Goal: Task Accomplishment & Management: Manage account settings

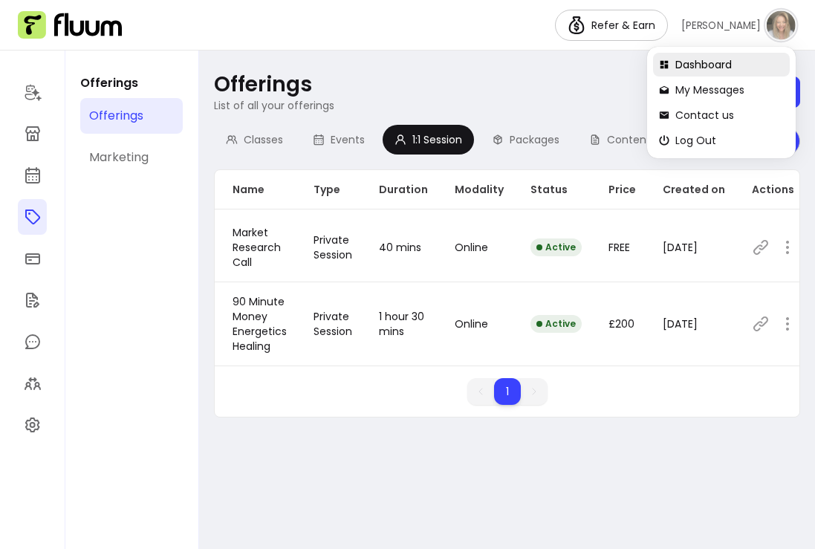
click at [726, 65] on span "Dashboard" at bounding box center [729, 64] width 108 height 15
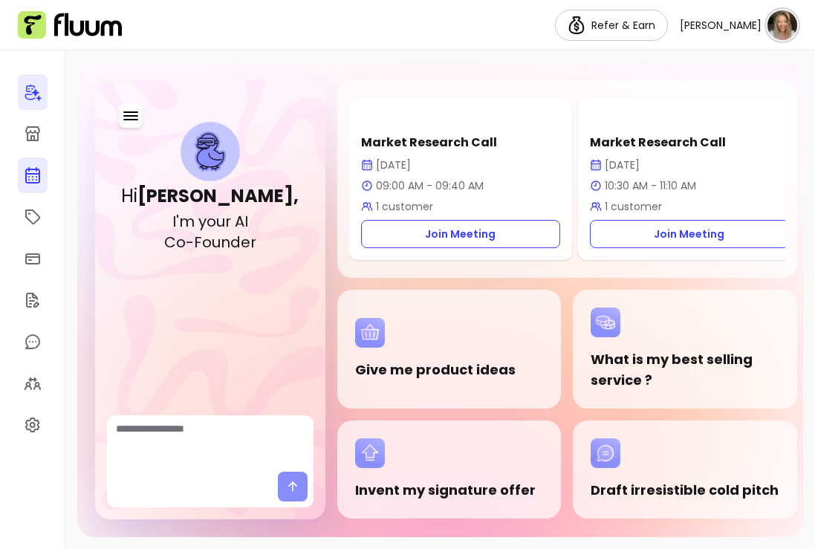
click at [35, 181] on icon at bounding box center [33, 175] width 18 height 18
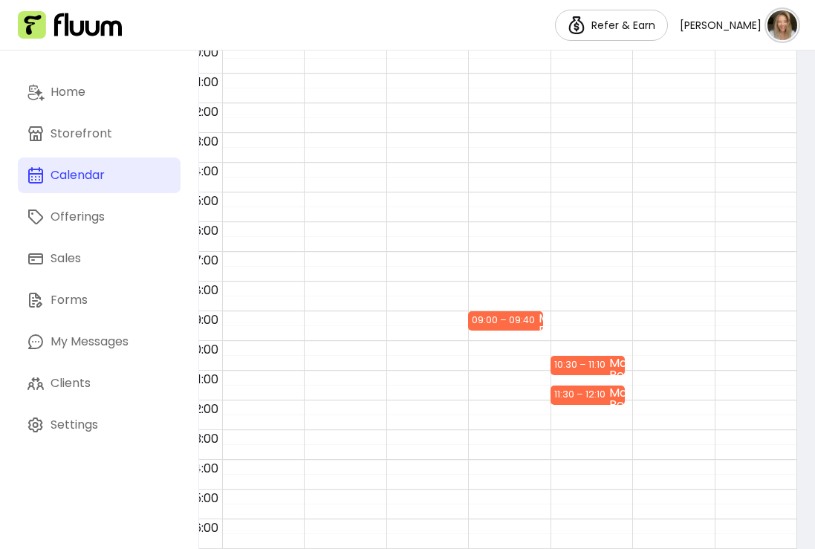
scroll to position [118, 18]
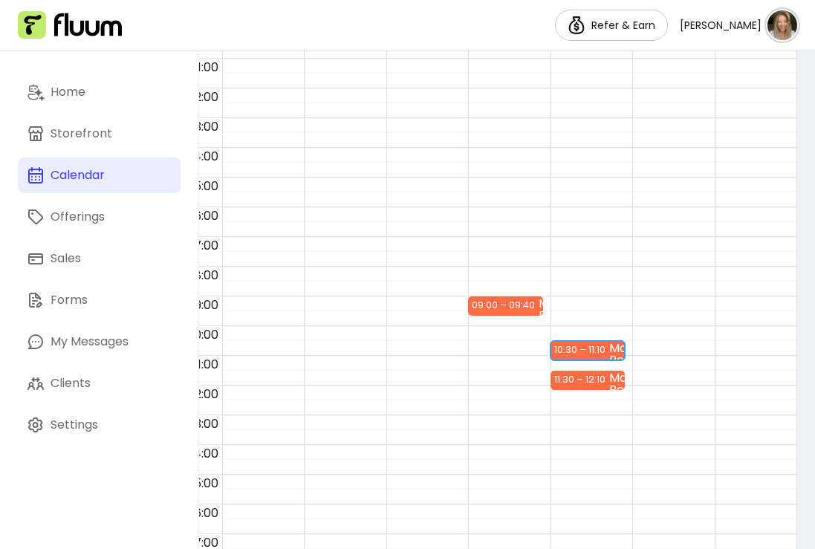
click at [587, 352] on div "10:30 – 11:10" at bounding box center [581, 349] width 55 height 14
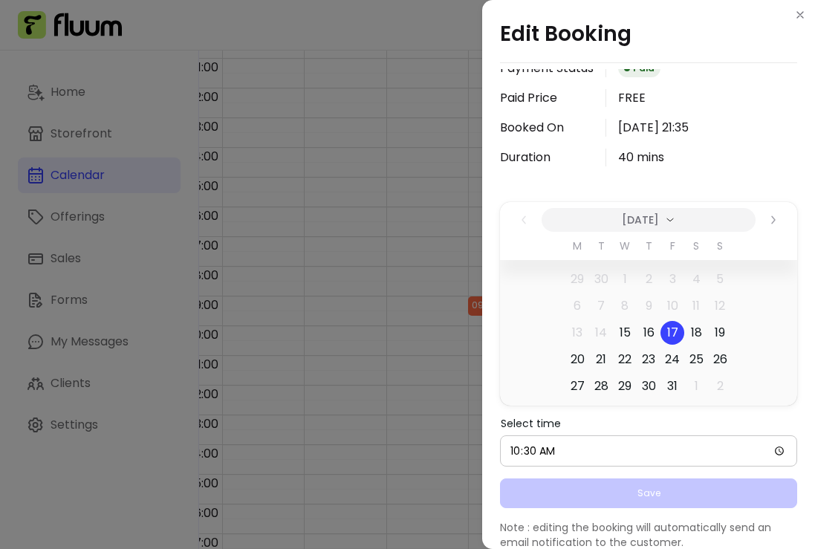
scroll to position [176, 0]
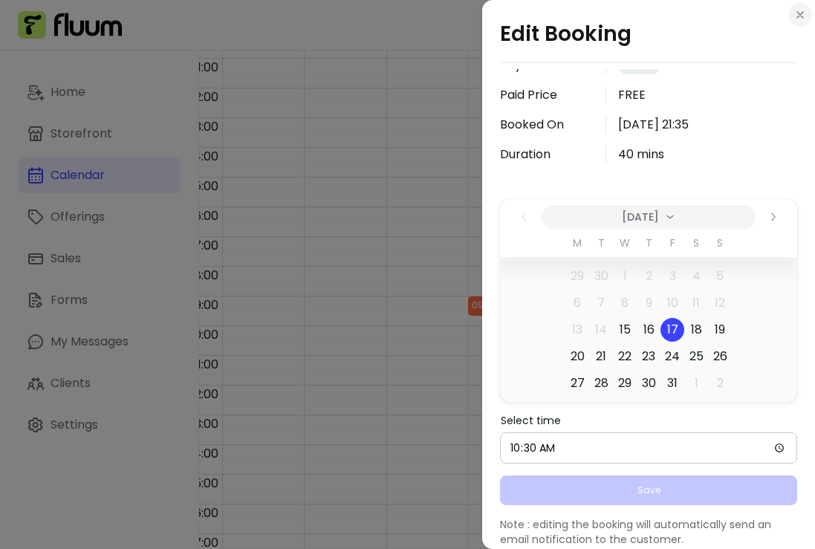
click at [805, 22] on button "Close" at bounding box center [800, 15] width 24 height 24
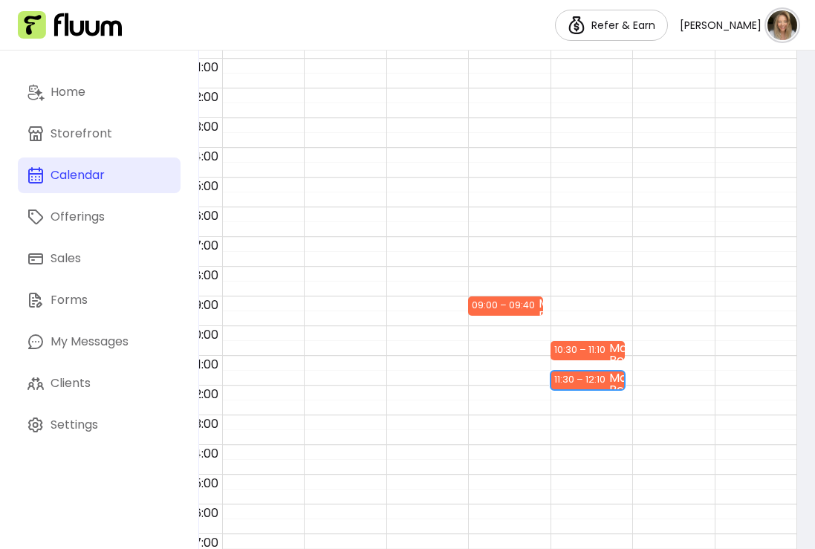
click at [596, 379] on div "11:30 – 12:10" at bounding box center [581, 379] width 55 height 14
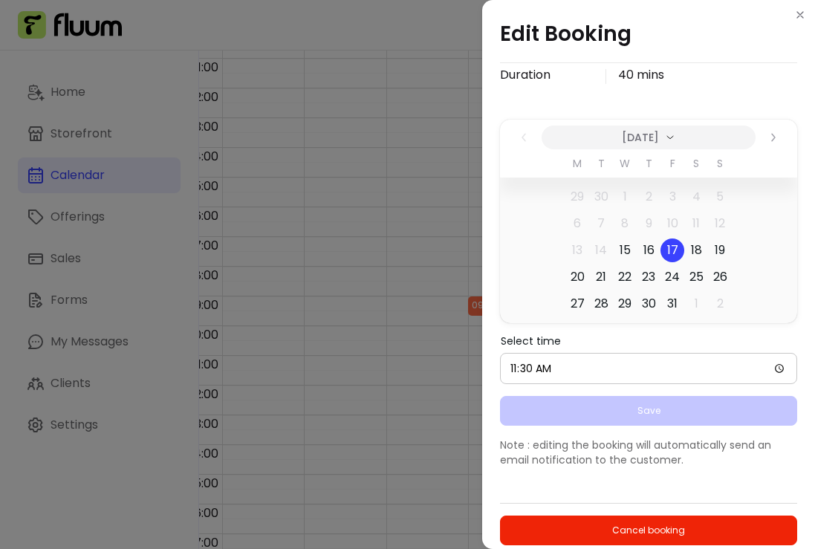
scroll to position [239, 0]
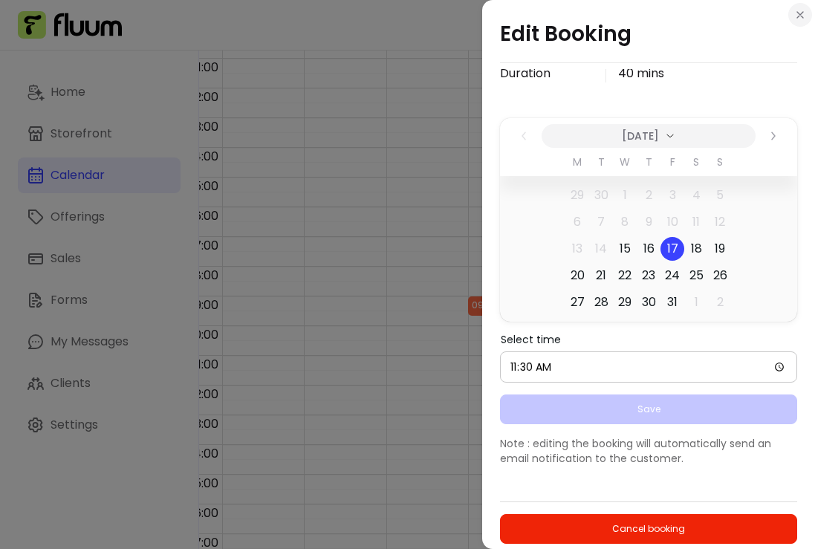
click at [794, 14] on icon "Close" at bounding box center [800, 15] width 12 height 12
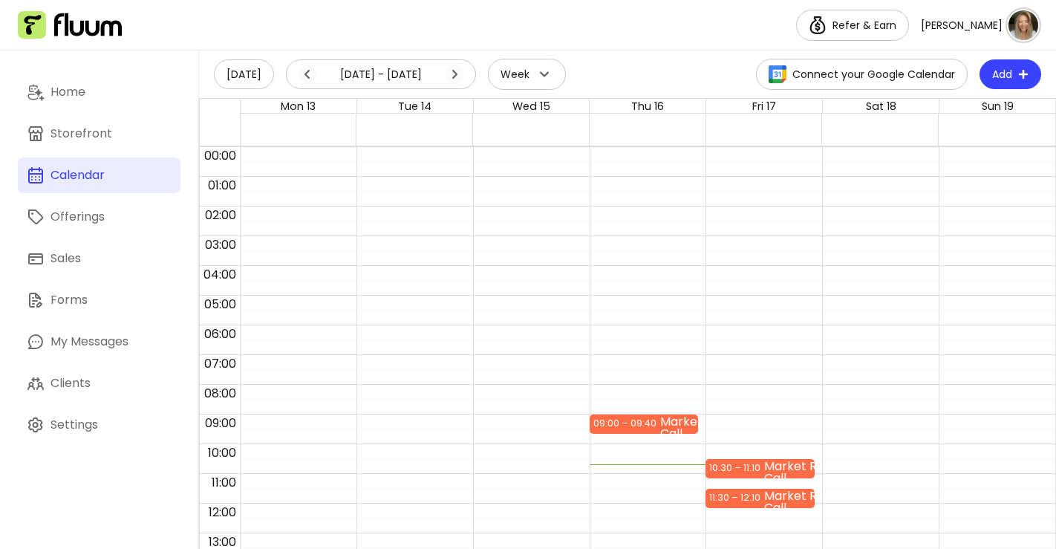
scroll to position [118, 0]
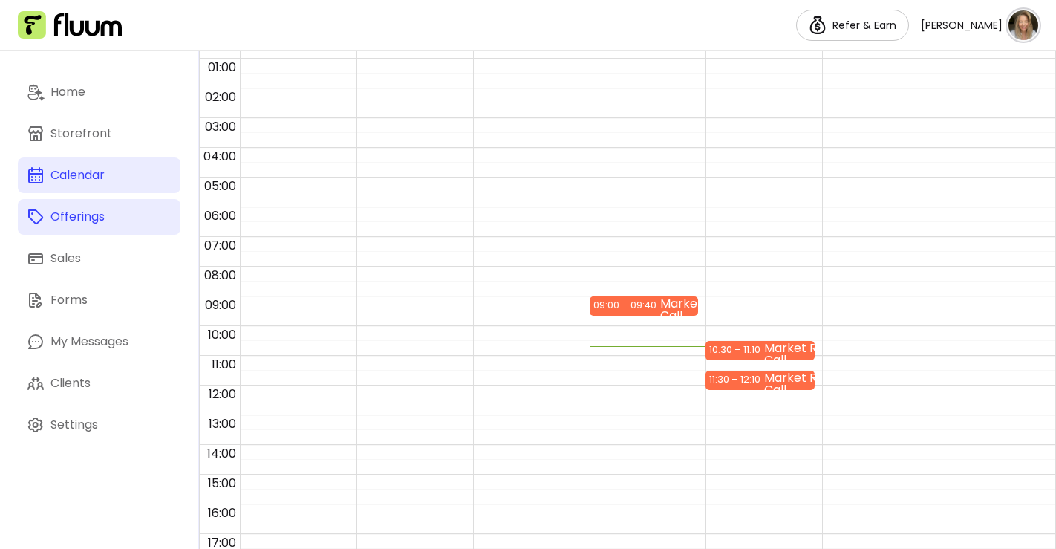
click at [85, 230] on link "Offerings" at bounding box center [99, 217] width 163 height 36
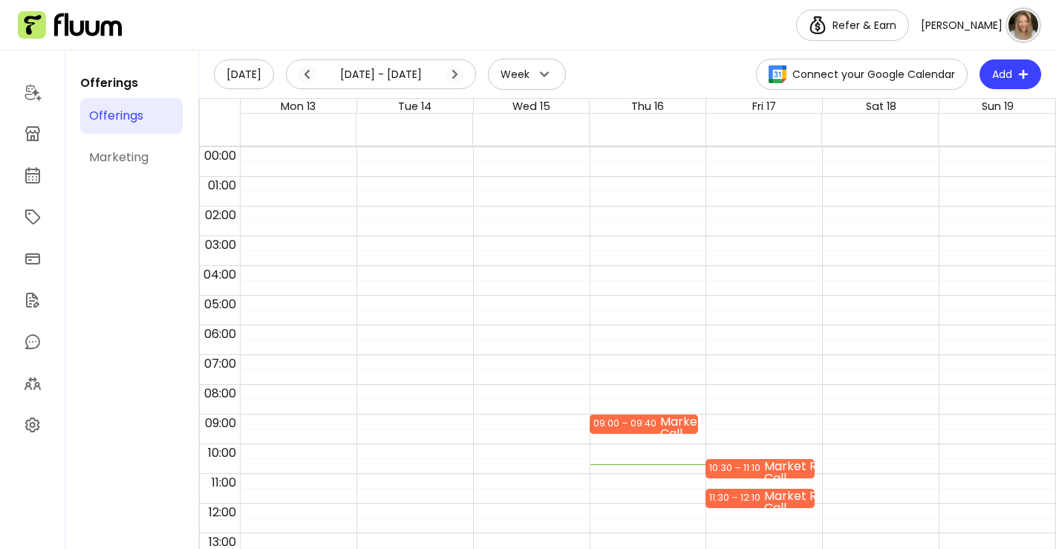
click at [124, 120] on div "Offerings" at bounding box center [116, 116] width 54 height 18
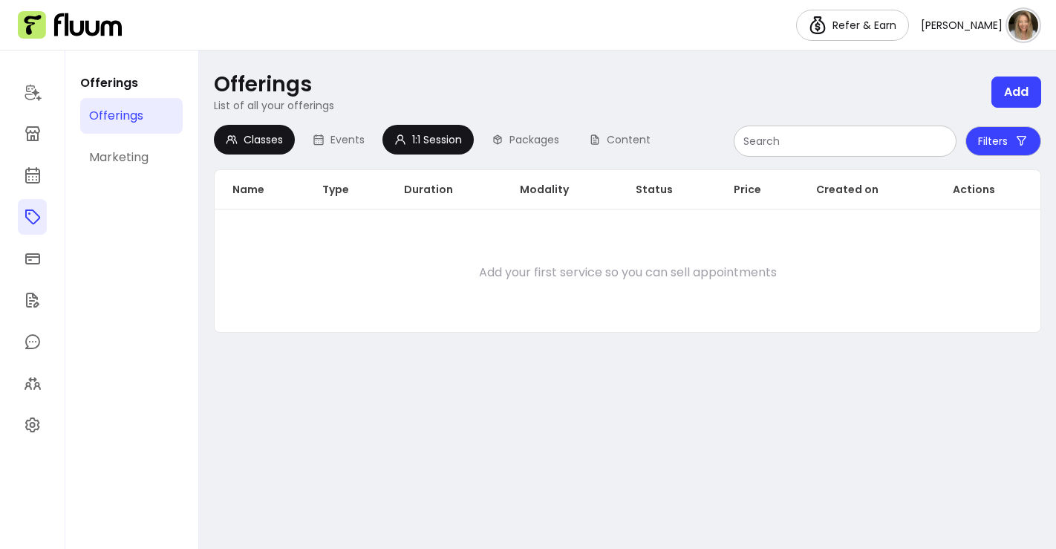
click at [458, 147] on div "1:1 Session" at bounding box center [427, 140] width 91 height 30
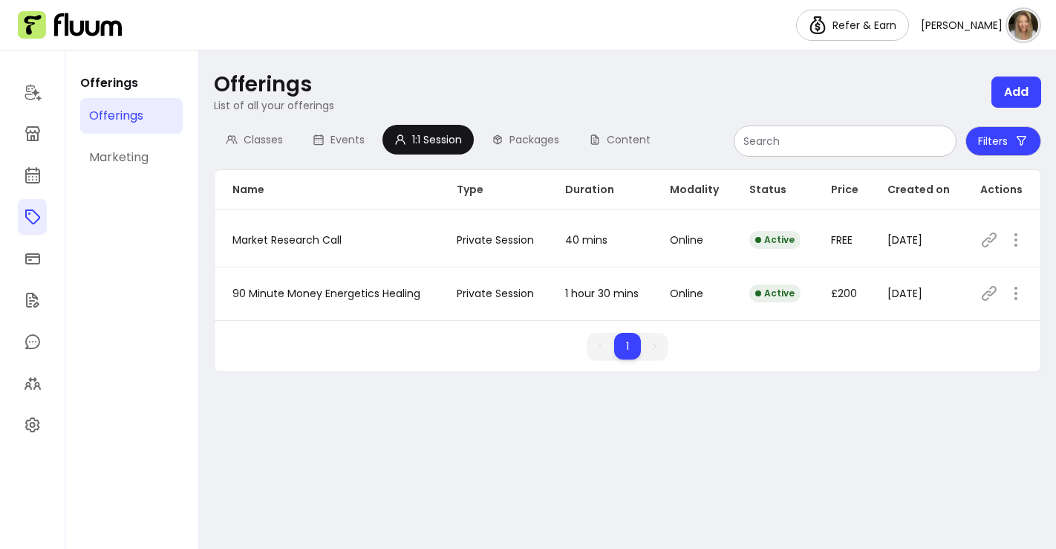
click at [990, 240] on icon at bounding box center [989, 240] width 18 height 18
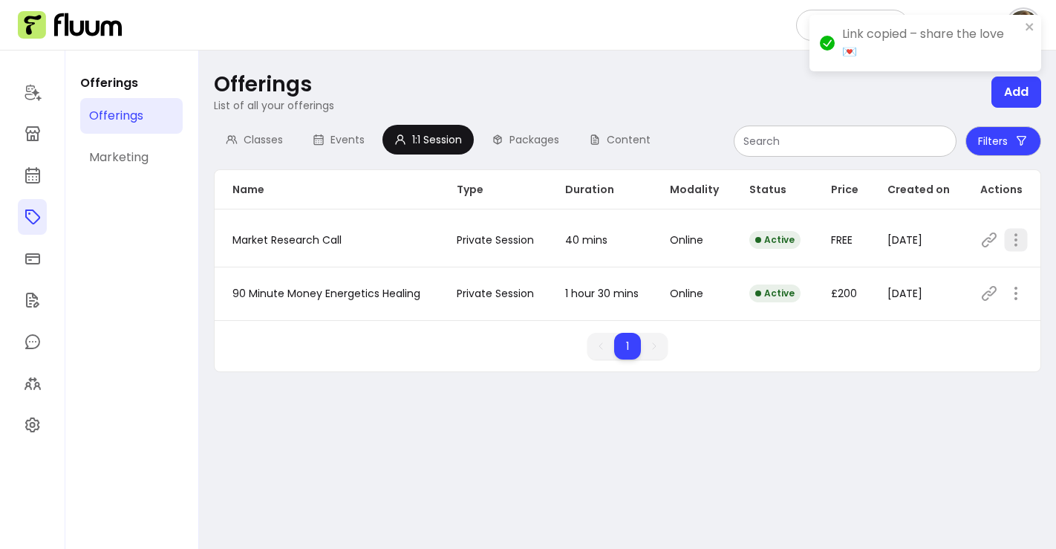
click at [1014, 246] on icon "button" at bounding box center [1016, 239] width 17 height 17
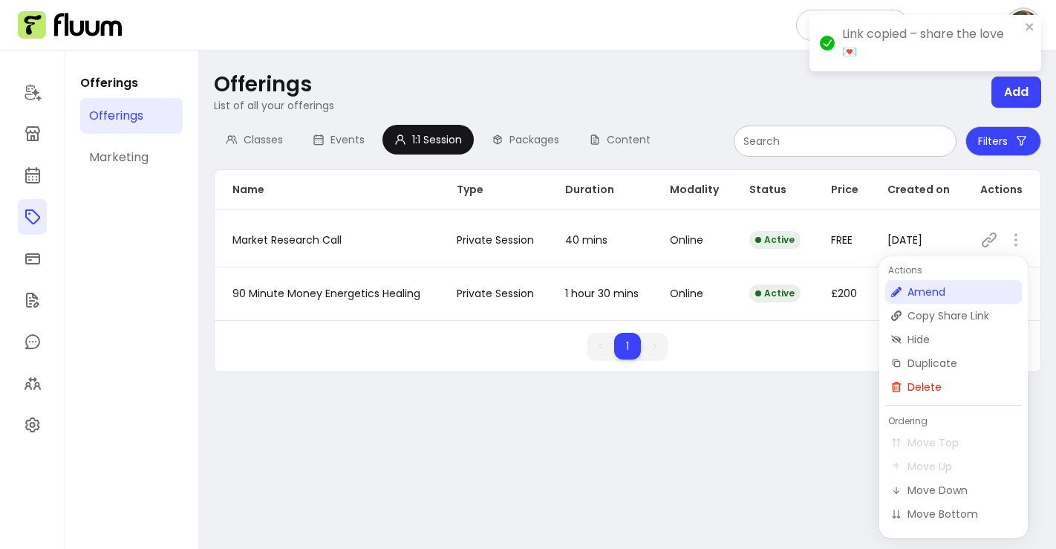
click at [939, 285] on span "Amend" at bounding box center [962, 291] width 108 height 15
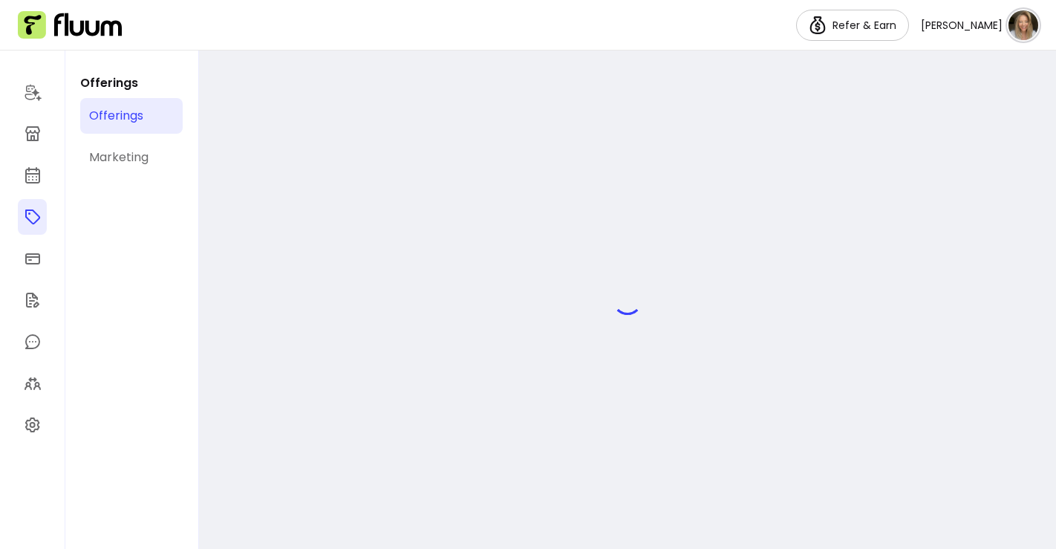
select select "**"
select select "***"
select select "******"
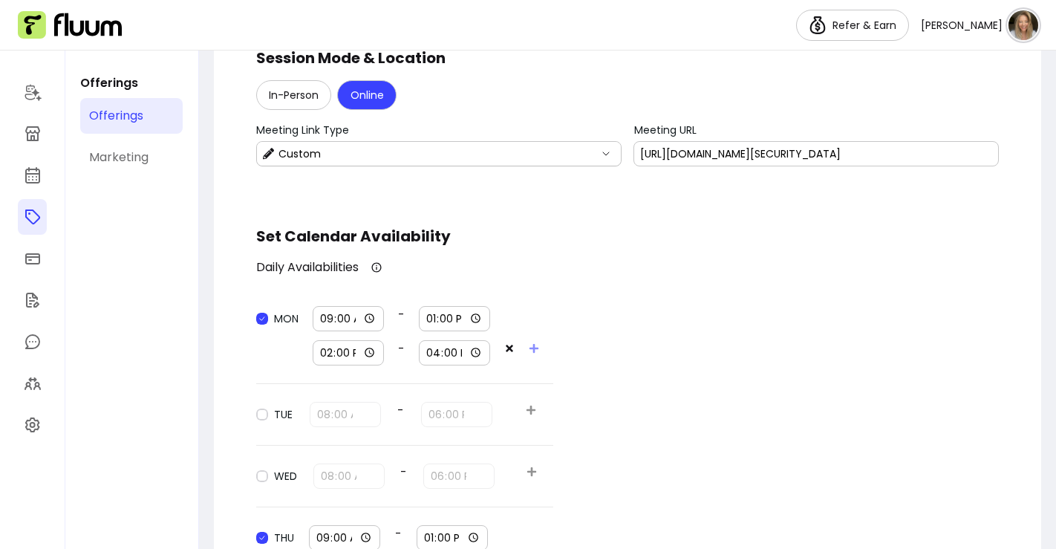
scroll to position [1277, 0]
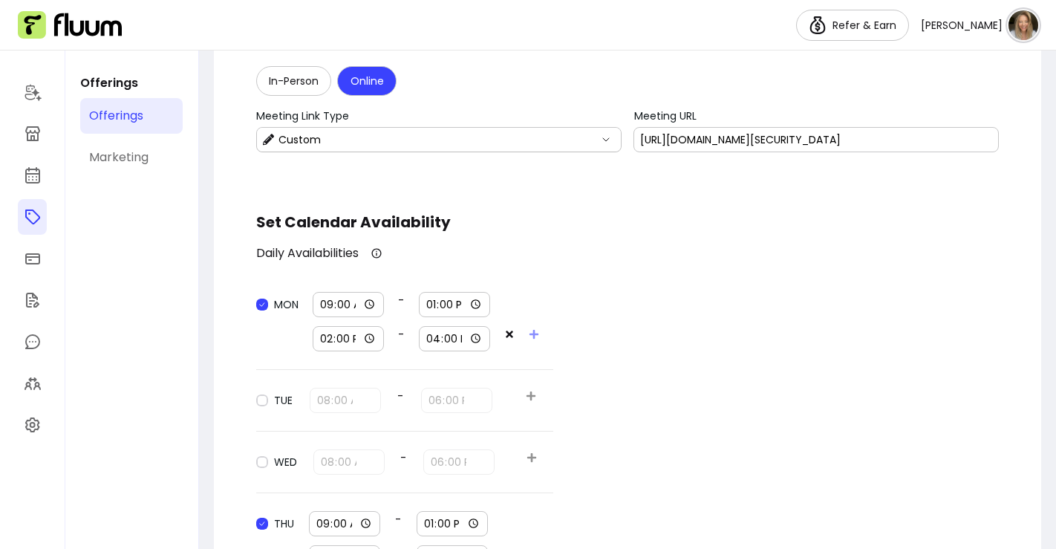
click at [512, 333] on icon at bounding box center [509, 334] width 10 height 10
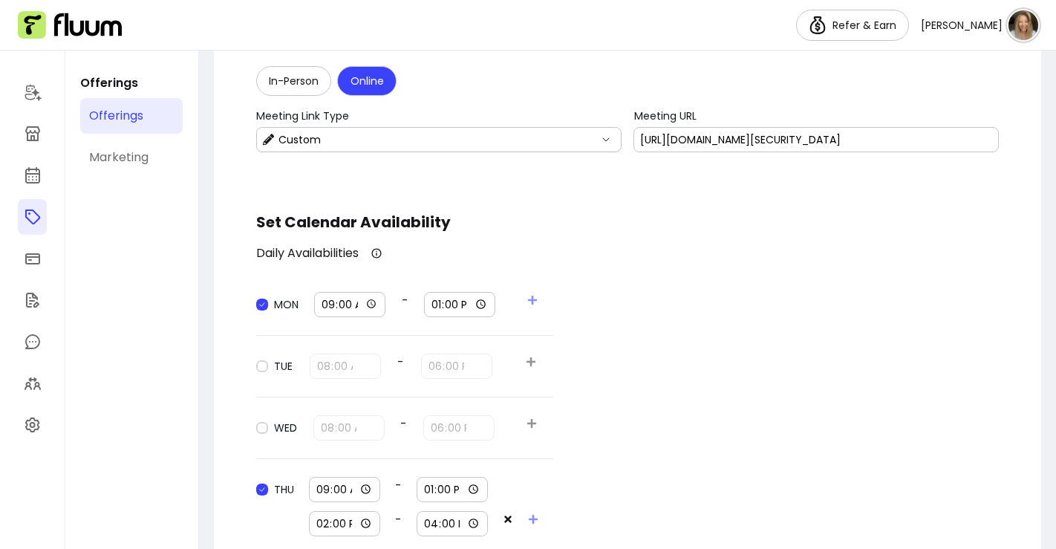
type input "08:00"
type input "18:00"
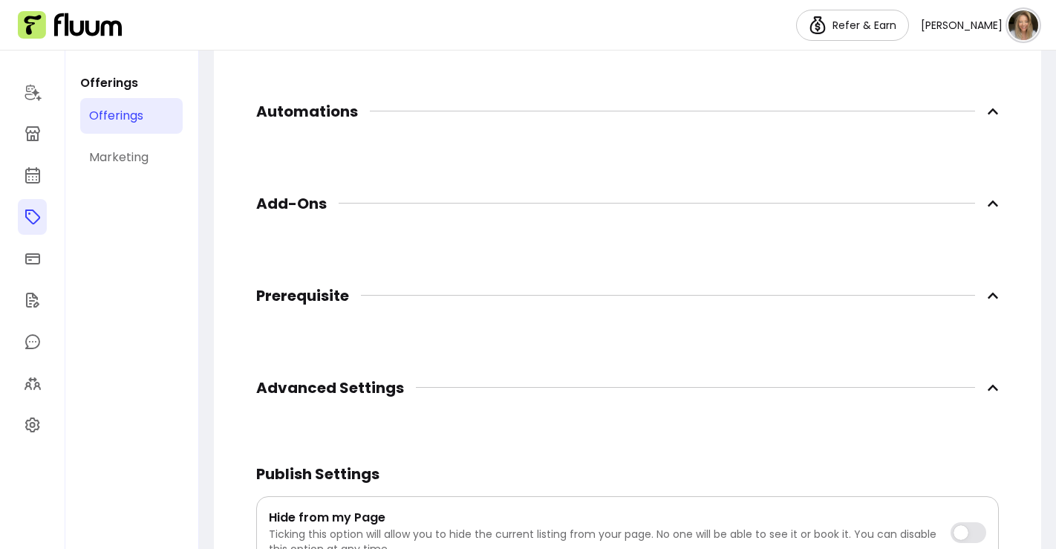
scroll to position [2096, 0]
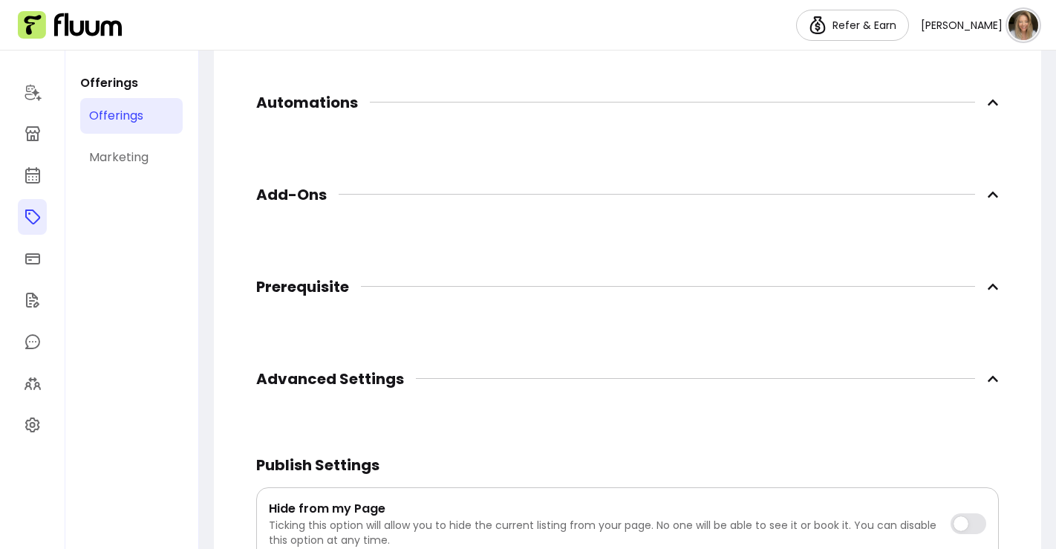
click at [994, 385] on span "Advanced Settings" at bounding box center [627, 378] width 743 height 33
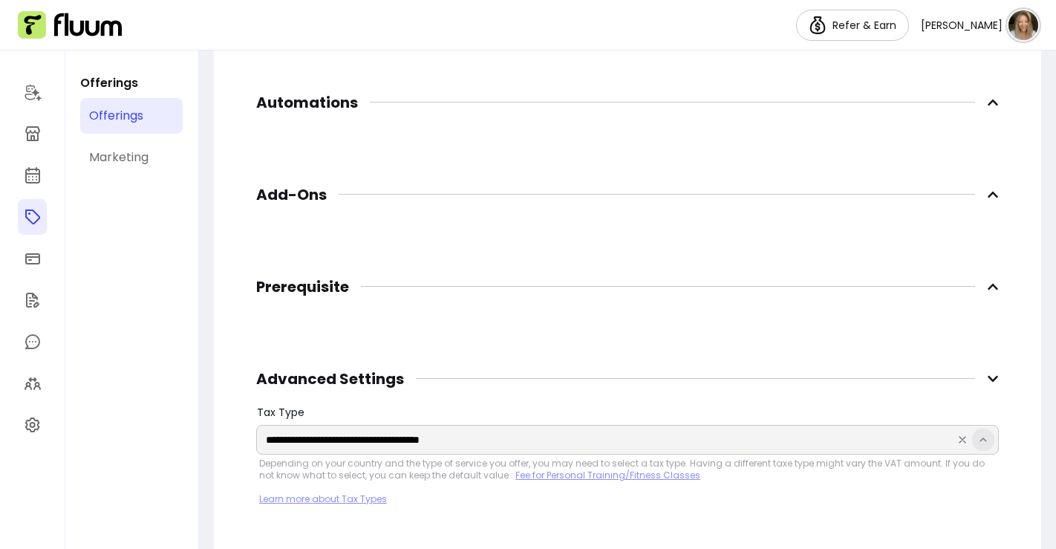
click at [983, 437] on icon "Show suggestions" at bounding box center [983, 440] width 12 height 12
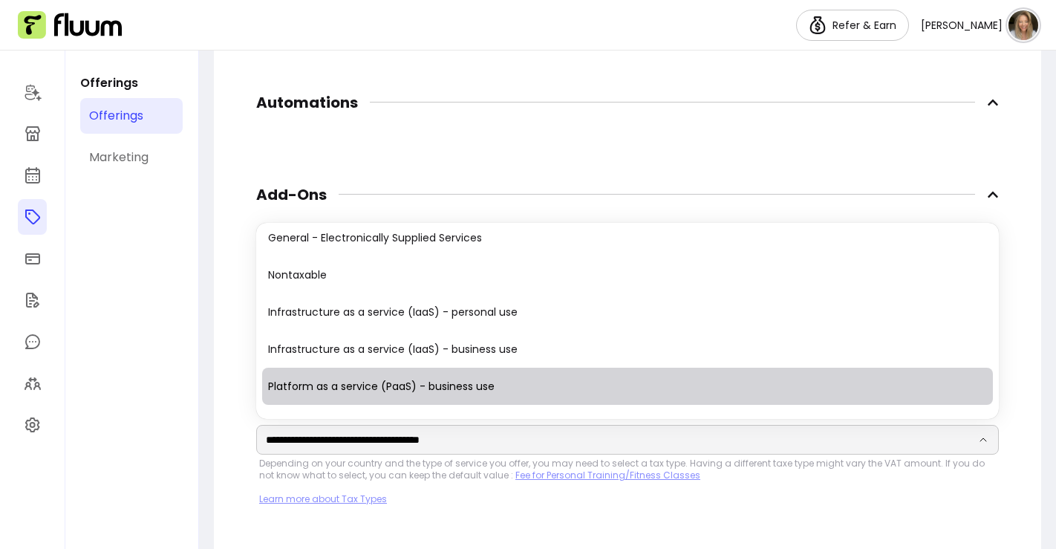
scroll to position [185, 0]
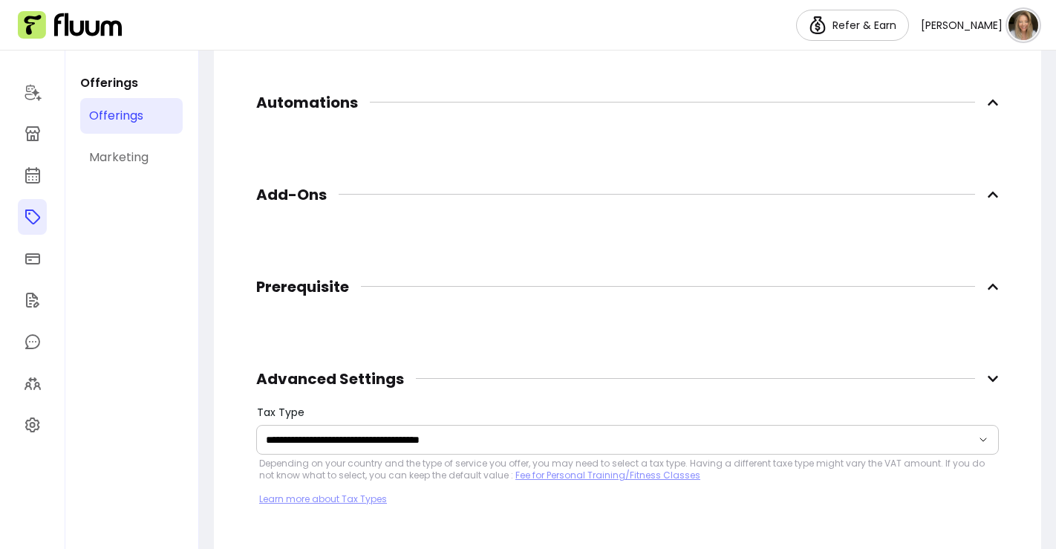
click at [902, 486] on div "Depending on your country and the type of service you offer, you may need to se…" at bounding box center [627, 481] width 737 height 48
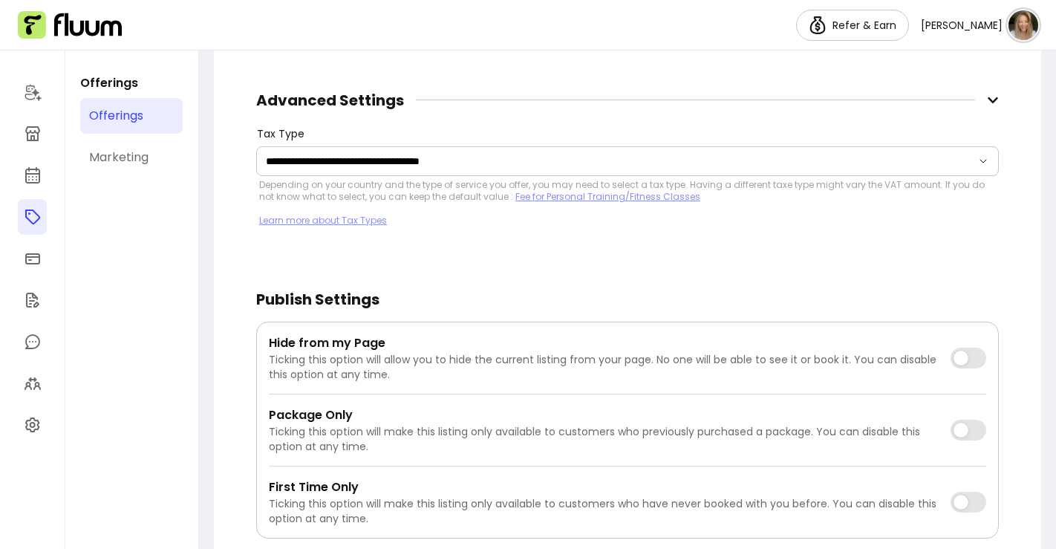
scroll to position [2449, 0]
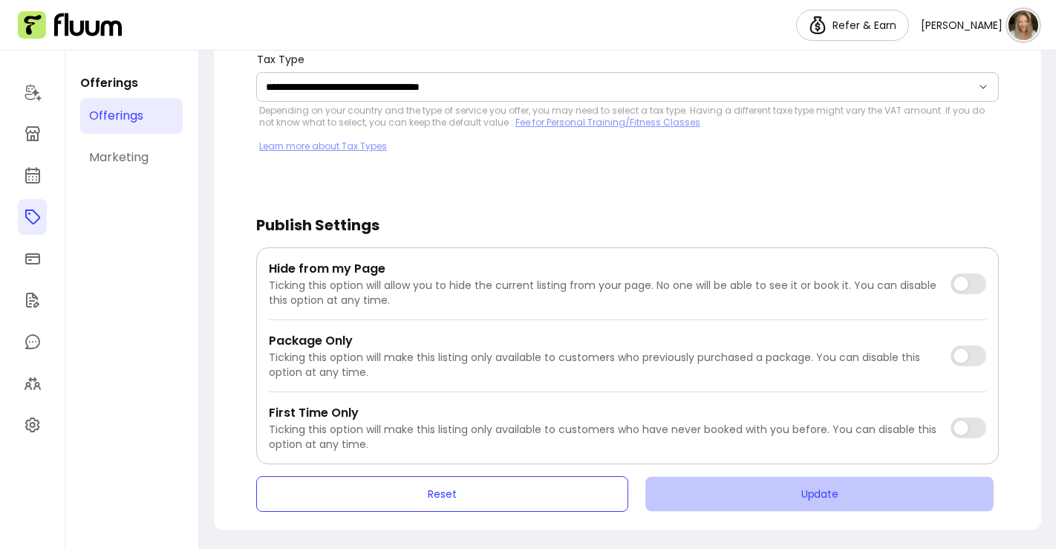
click at [896, 489] on button "Update" at bounding box center [819, 493] width 348 height 35
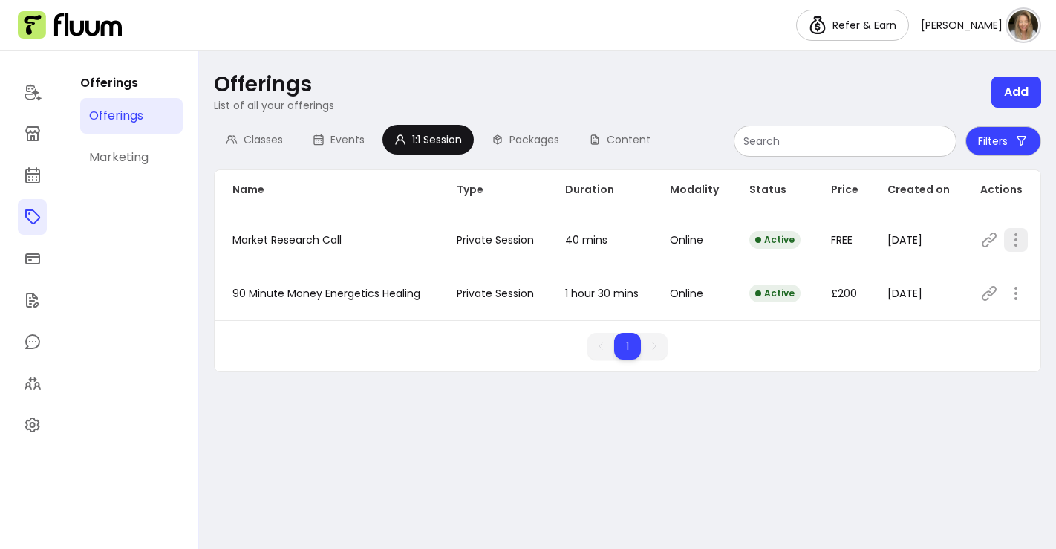
click at [1014, 238] on icon "button" at bounding box center [1016, 240] width 18 height 18
click at [664, 253] on td "Online" at bounding box center [691, 239] width 79 height 53
click at [1016, 241] on icon "button" at bounding box center [1016, 240] width 18 height 18
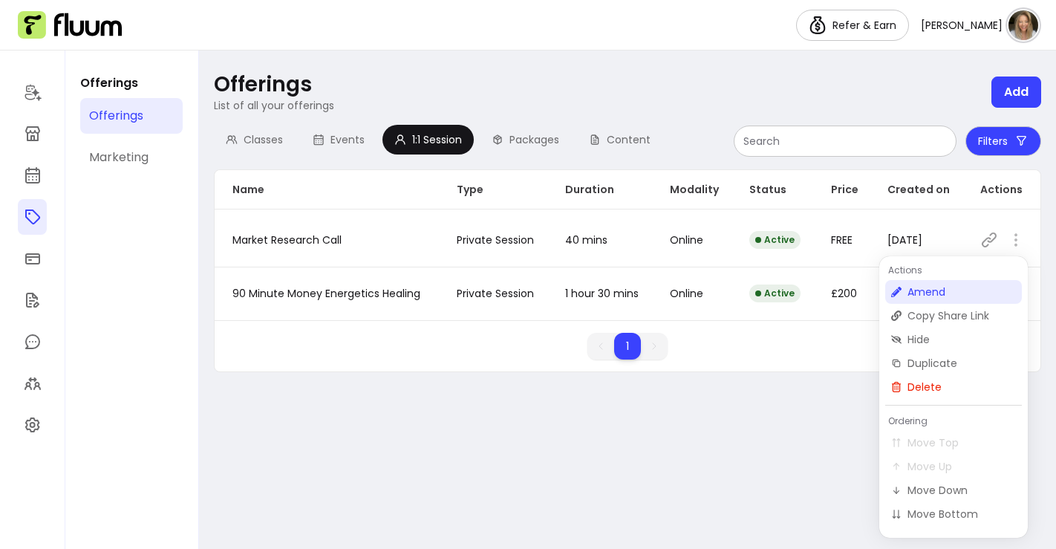
click at [941, 302] on li "Amend" at bounding box center [953, 292] width 137 height 24
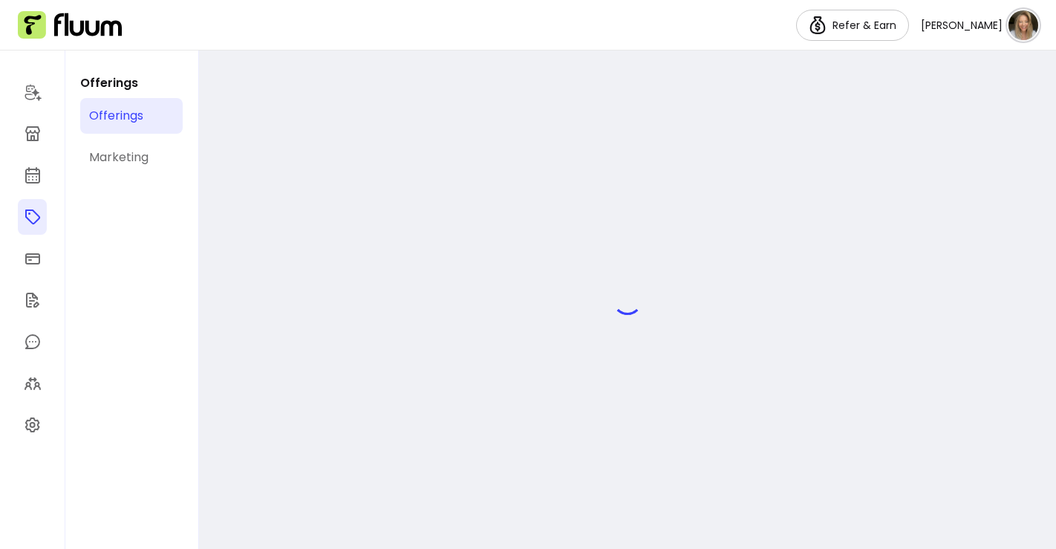
select select "**"
select select "***"
select select "******"
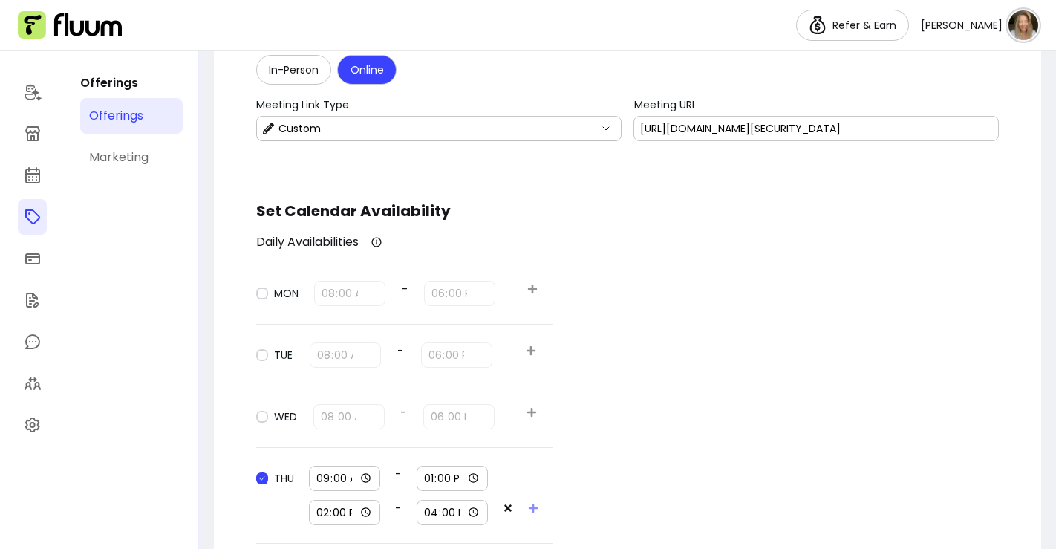
scroll to position [1292, 0]
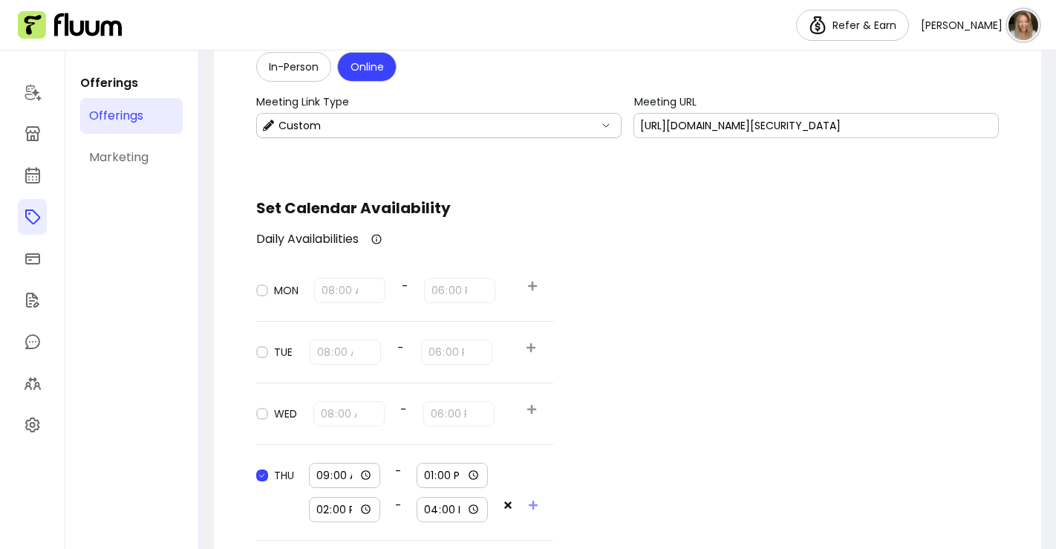
click at [891, 126] on input "https://us06web.zoom.us/j/82004232692?pwd=g970YaNDiwWW94KLsBesDab2uM0ECL.1" at bounding box center [816, 125] width 352 height 15
